Goal: Task Accomplishment & Management: Use online tool/utility

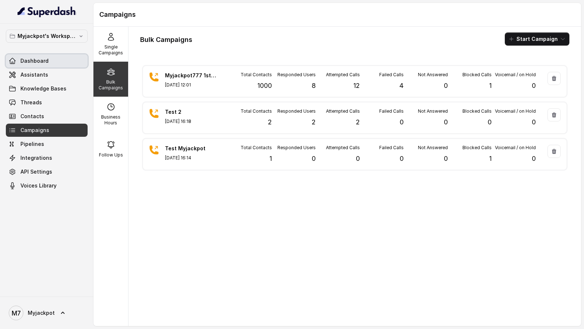
click at [48, 63] on link "Dashboard" at bounding box center [47, 60] width 82 height 13
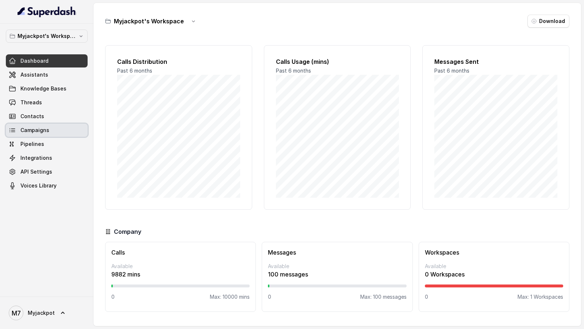
click at [35, 127] on span "Campaigns" at bounding box center [34, 130] width 29 height 7
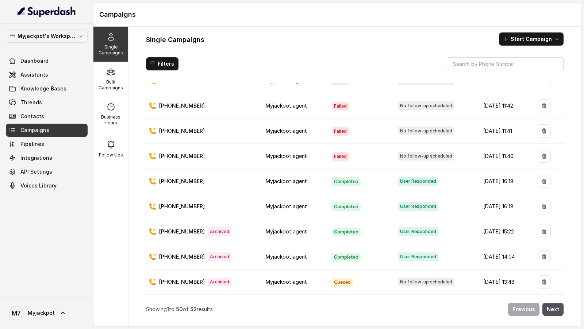
scroll to position [1036, 0]
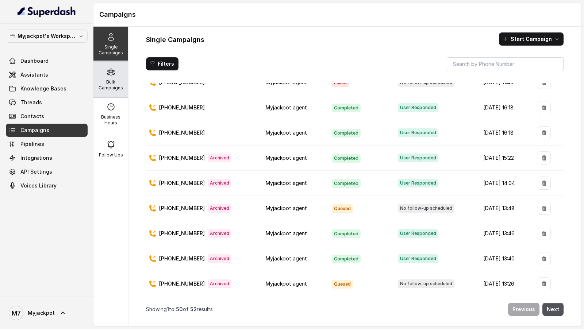
click at [115, 71] on div "Bulk Campaigns" at bounding box center [111, 79] width 35 height 35
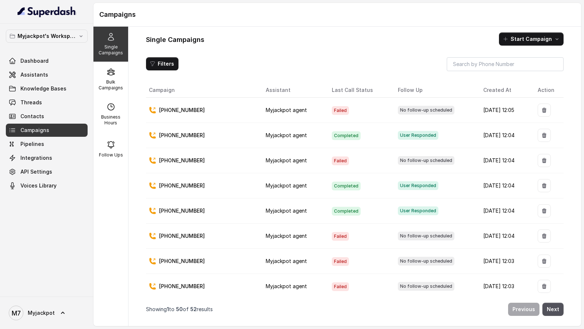
click at [92, 73] on div "Myjackpot's Workspace Dashboard Assistants Knowledge Bases Threads Contacts Cam…" at bounding box center [47, 160] width 94 height 273
click at [106, 74] on div "Bulk Campaigns" at bounding box center [111, 79] width 35 height 35
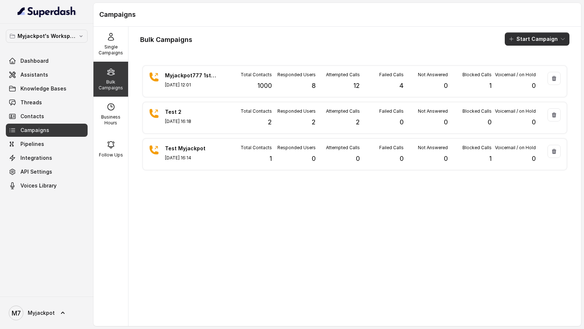
click at [535, 35] on button "Start Campaign" at bounding box center [537, 39] width 65 height 13
click at [523, 68] on p "Call" at bounding box center [524, 67] width 9 height 7
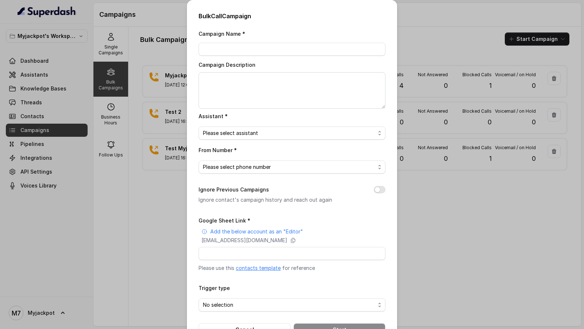
scroll to position [24, 0]
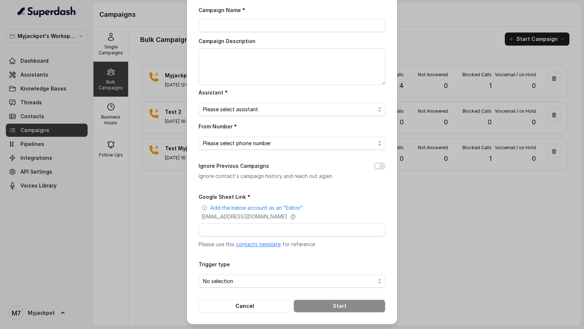
click at [206, 168] on label "Ignore Previous Campaigns" at bounding box center [234, 166] width 70 height 9
drag, startPoint x: 206, startPoint y: 168, endPoint x: 256, endPoint y: 167, distance: 49.7
click at [256, 167] on label "Ignore Previous Campaigns" at bounding box center [234, 166] width 70 height 9
click at [230, 304] on button "Cancel" at bounding box center [245, 306] width 92 height 13
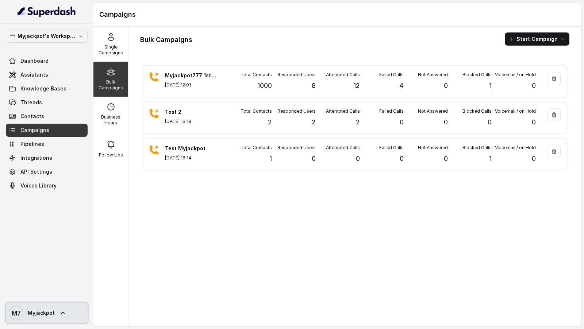
click at [51, 316] on span "Myjackpot" at bounding box center [41, 313] width 27 height 7
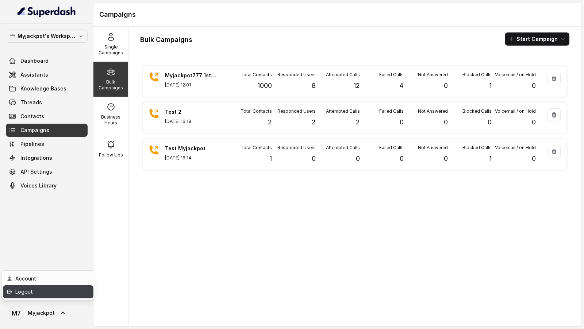
click at [54, 293] on div "Logout" at bounding box center [46, 292] width 62 height 9
